Goal: Check status

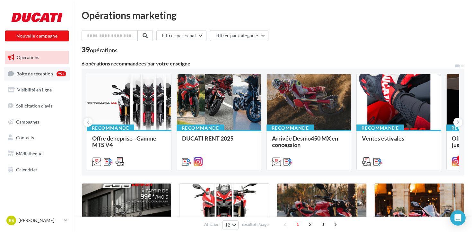
click at [32, 76] on span "Boîte de réception" at bounding box center [34, 73] width 37 height 5
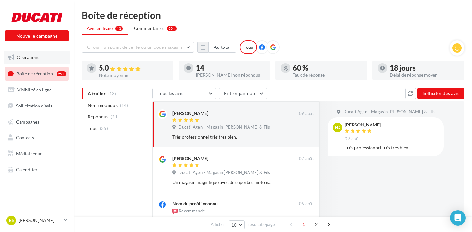
click at [47, 55] on link "Opérations" at bounding box center [37, 57] width 66 height 13
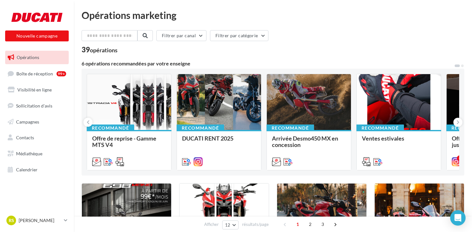
click at [292, 40] on div "Filtrer par canal Filtrer par catégorie" at bounding box center [273, 36] width 383 height 13
click at [35, 73] on span "Boîte de réception" at bounding box center [34, 73] width 37 height 5
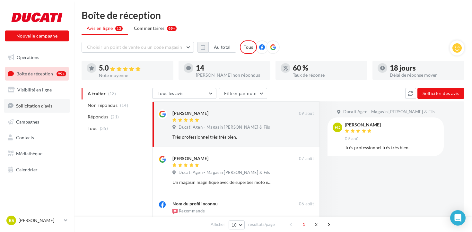
click at [34, 105] on span "Sollicitation d'avis" at bounding box center [34, 105] width 36 height 5
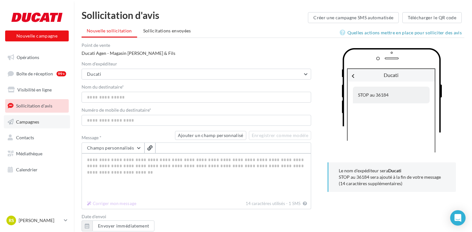
click at [33, 121] on span "Campagnes" at bounding box center [27, 121] width 23 height 5
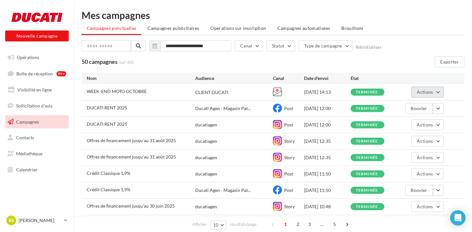
click at [440, 93] on button "Actions" at bounding box center [427, 92] width 32 height 11
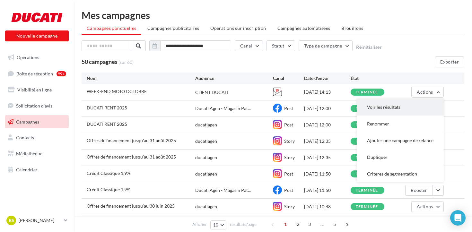
click at [409, 108] on button "Voir les résultats" at bounding box center [400, 107] width 87 height 17
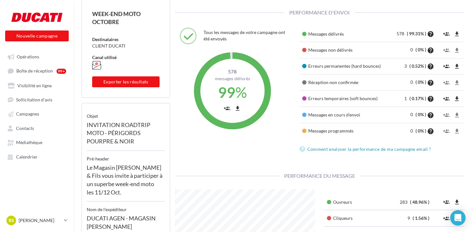
scroll to position [50, 0]
